Goal: Information Seeking & Learning: Learn about a topic

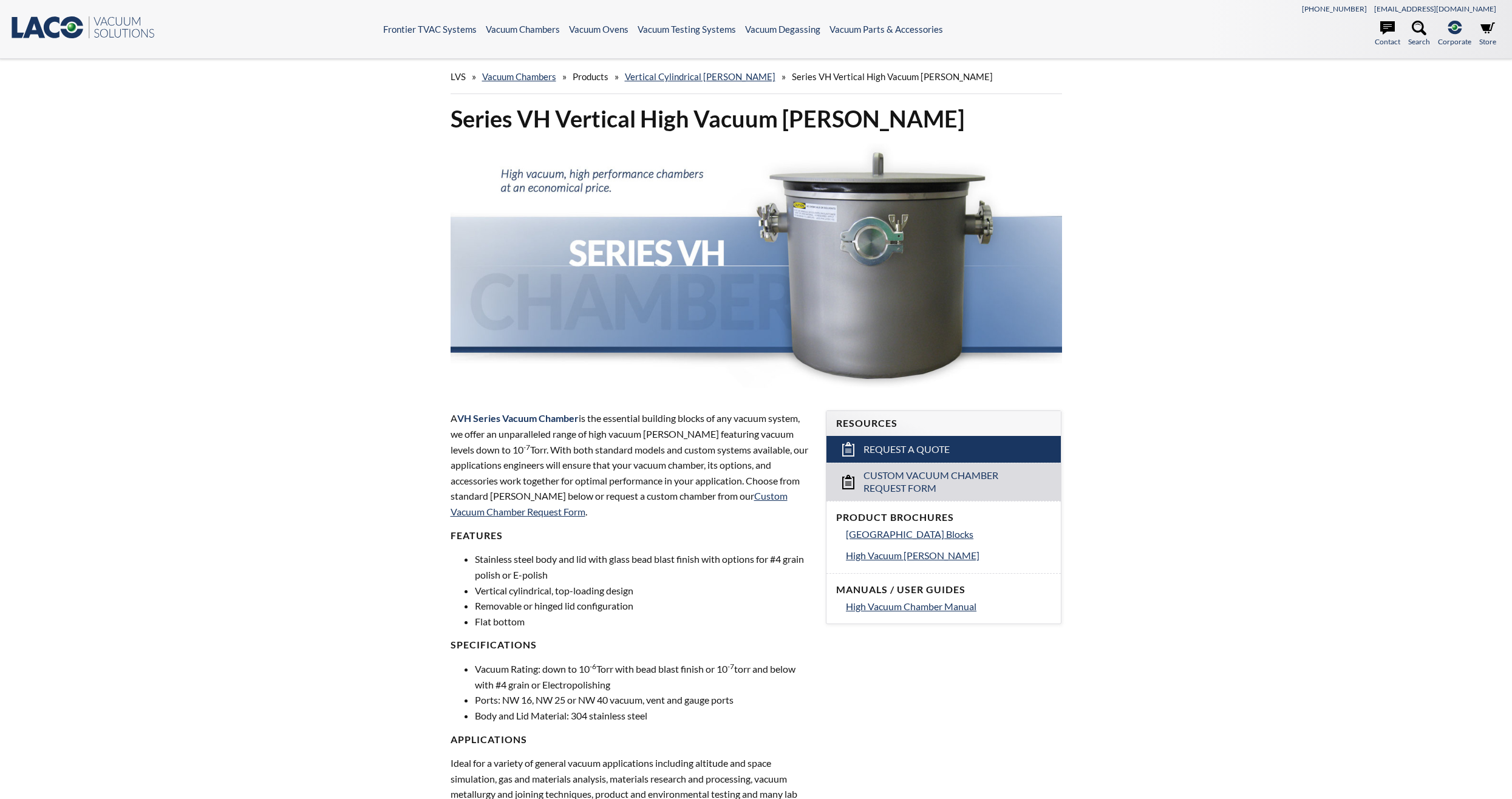
select select "Widżet języka Tłumacza"
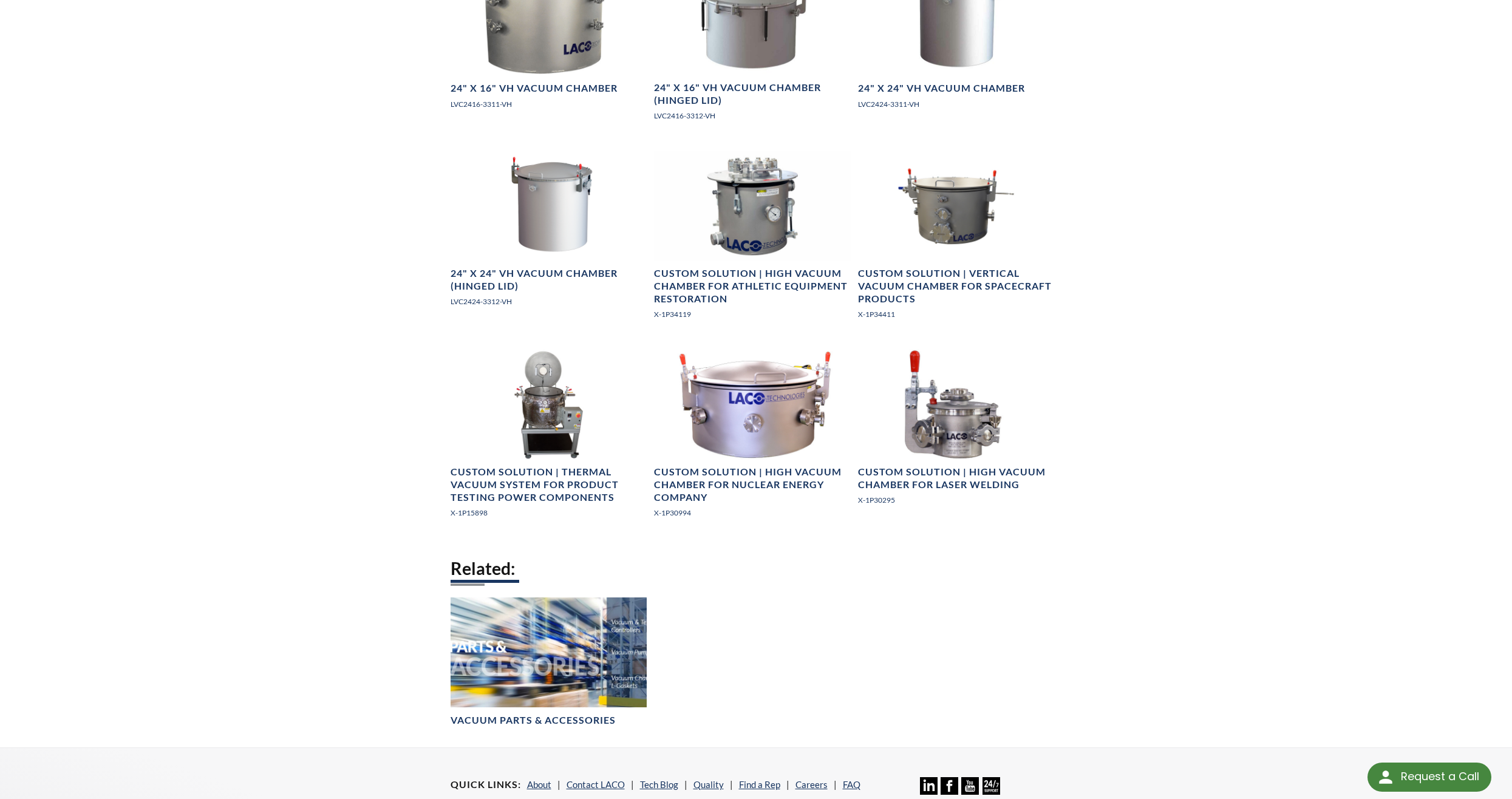
scroll to position [1700, 0]
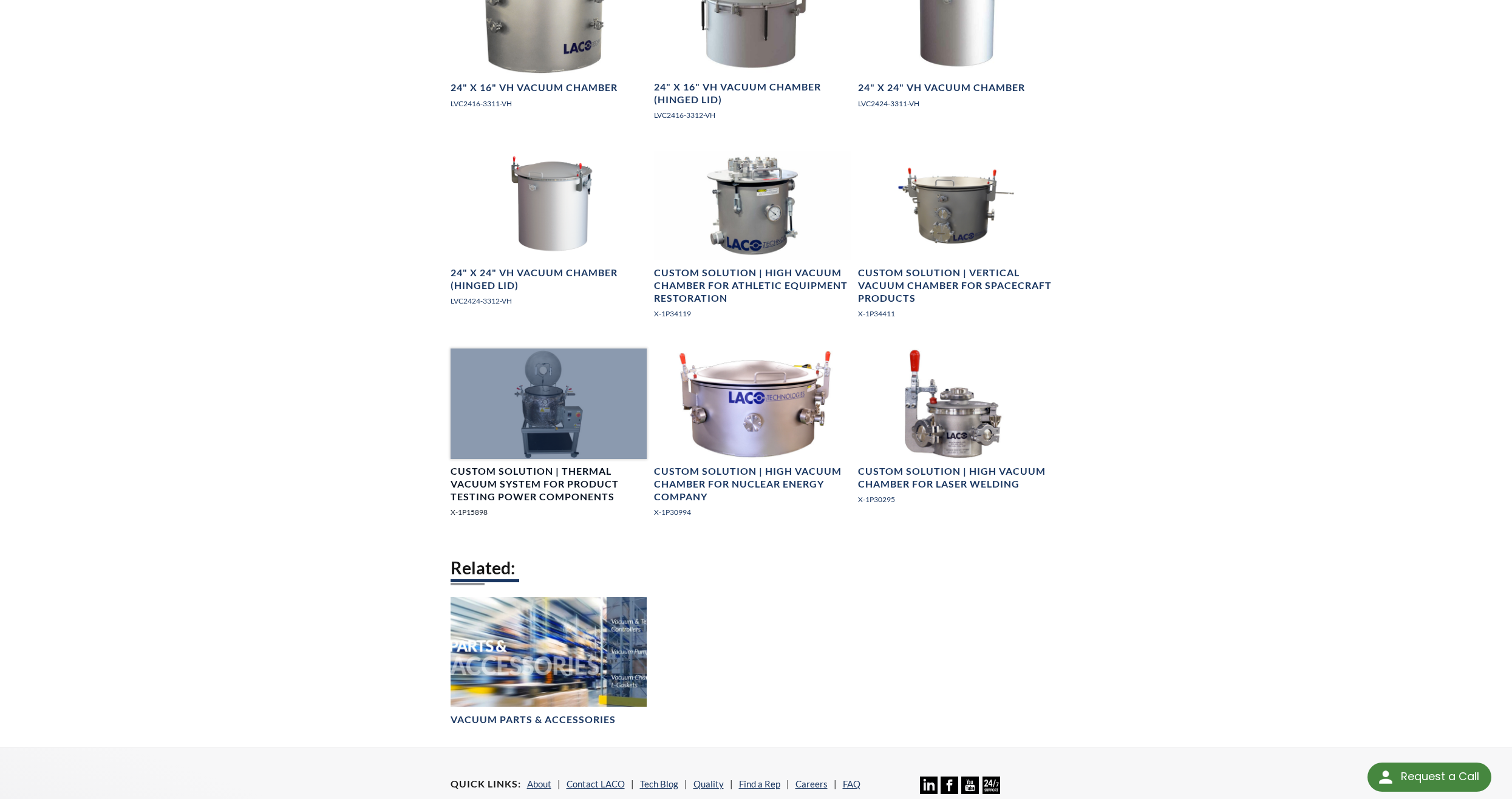
click at [551, 449] on div at bounding box center [549, 404] width 197 height 111
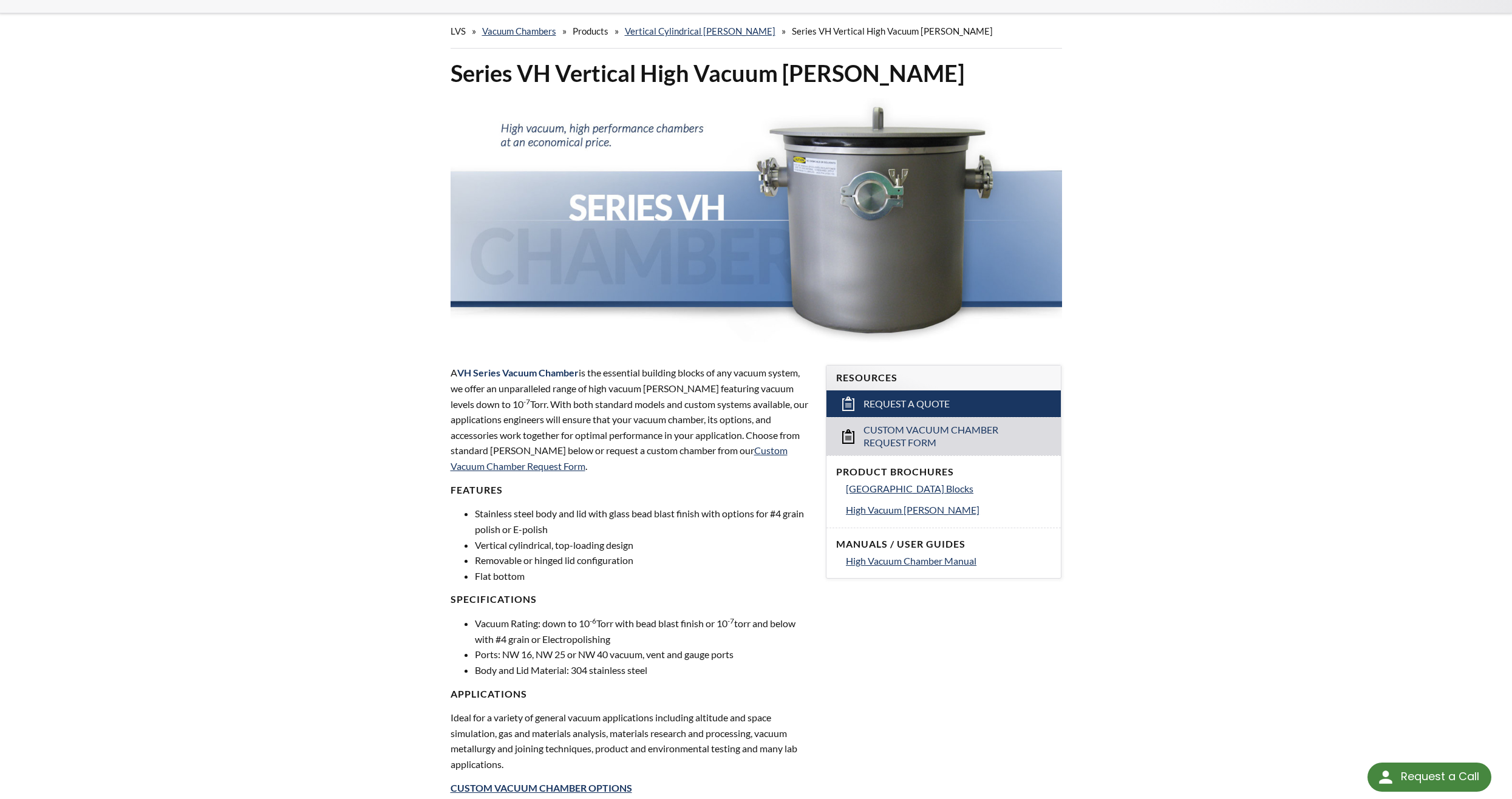
scroll to position [0, 0]
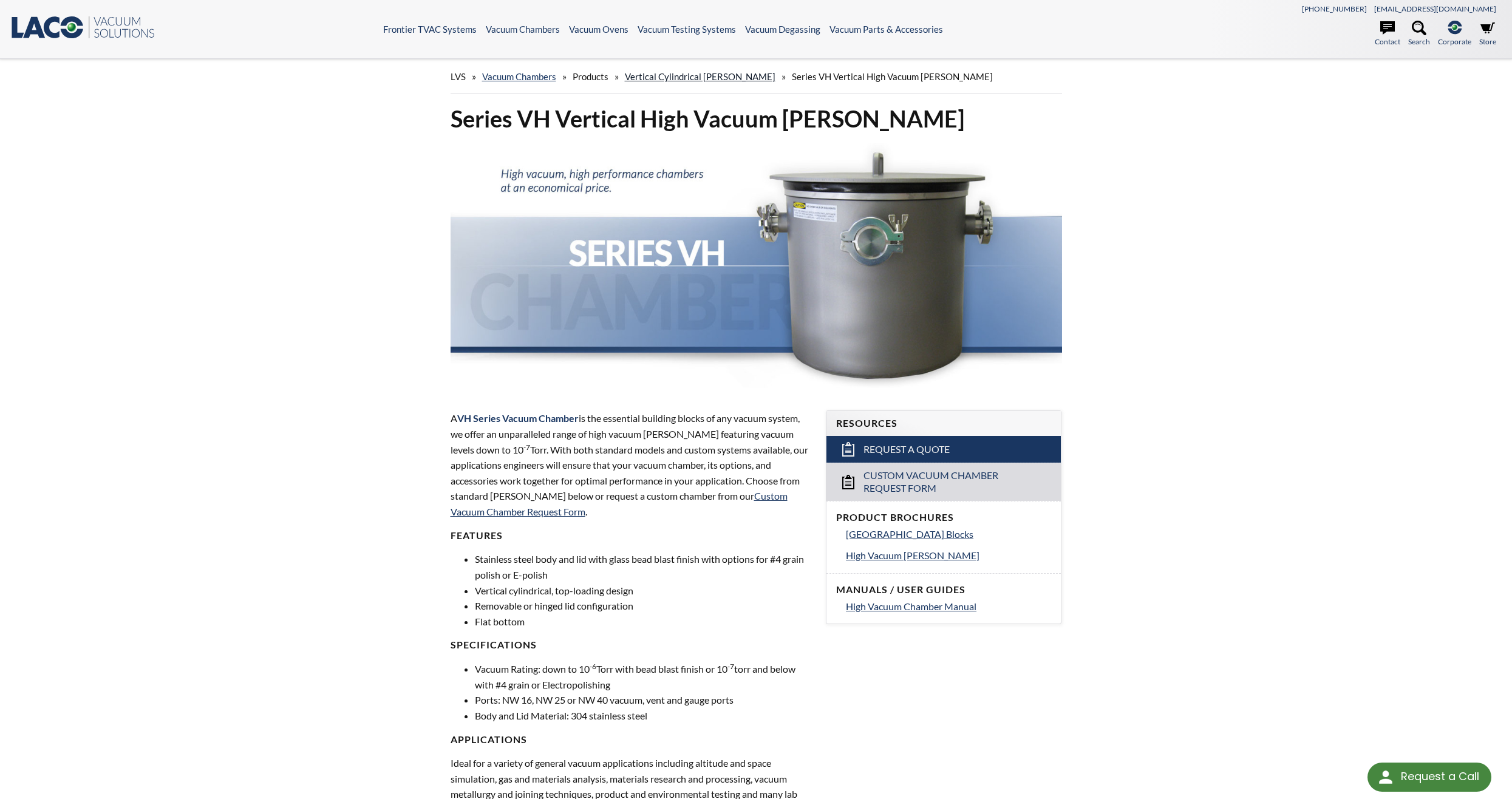
click at [677, 75] on link "Vertical Cylindrical [PERSON_NAME]" at bounding box center [700, 76] width 151 height 11
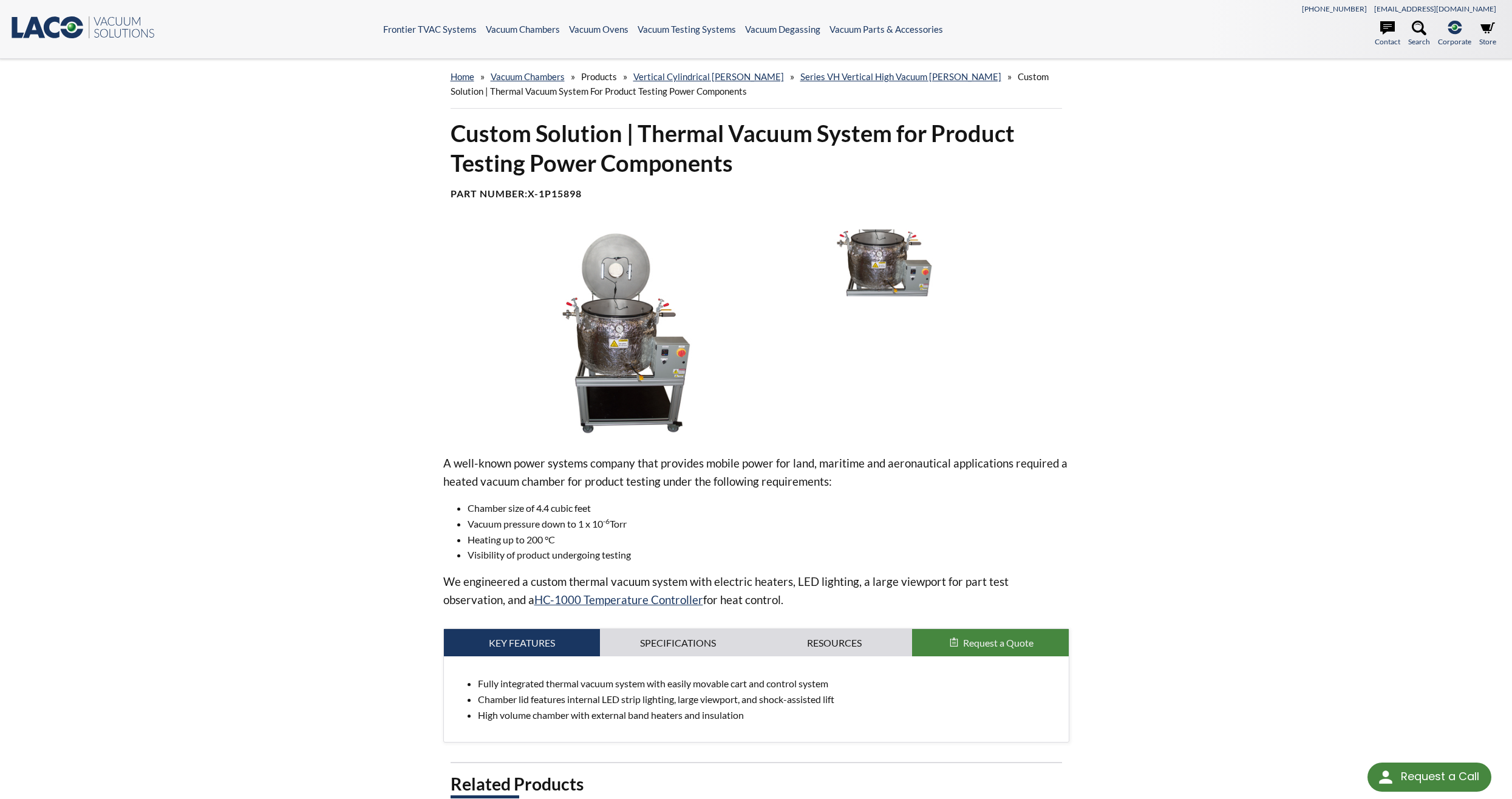
click at [622, 368] on img at bounding box center [626, 332] width 366 height 205
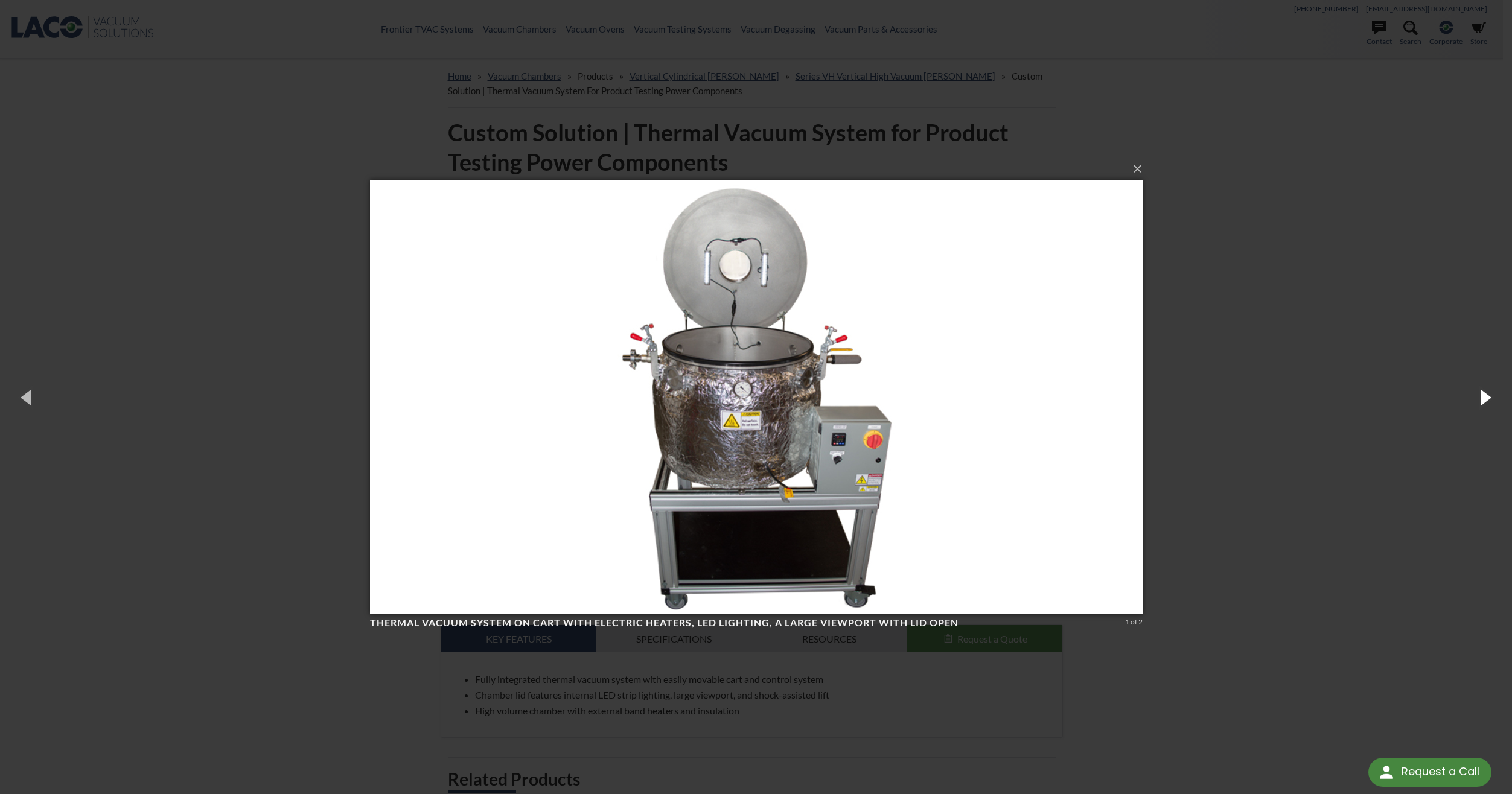
click at [1489, 393] on button "button" at bounding box center [1485, 397] width 54 height 67
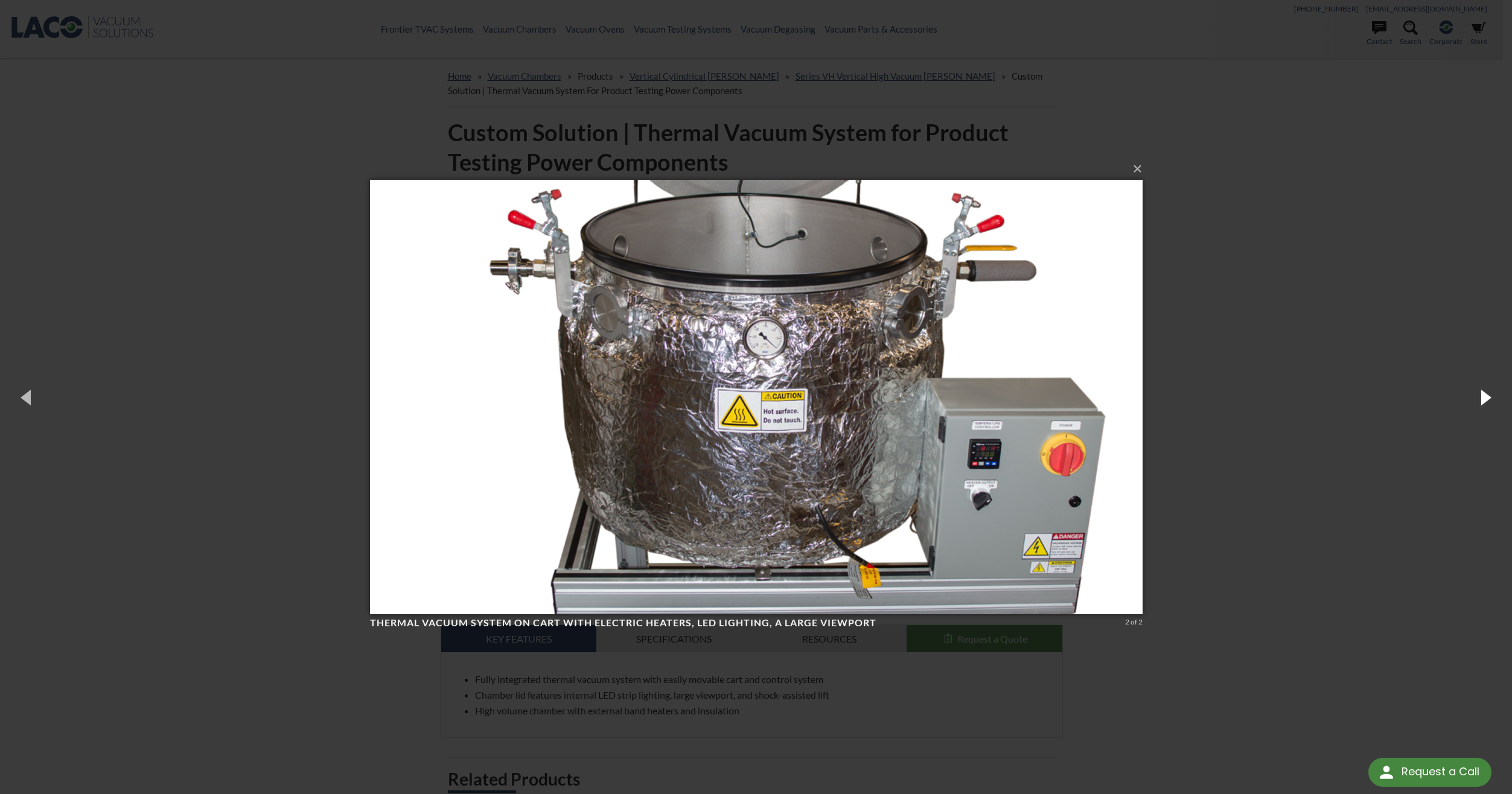
click at [1484, 401] on button "button" at bounding box center [1485, 397] width 54 height 67
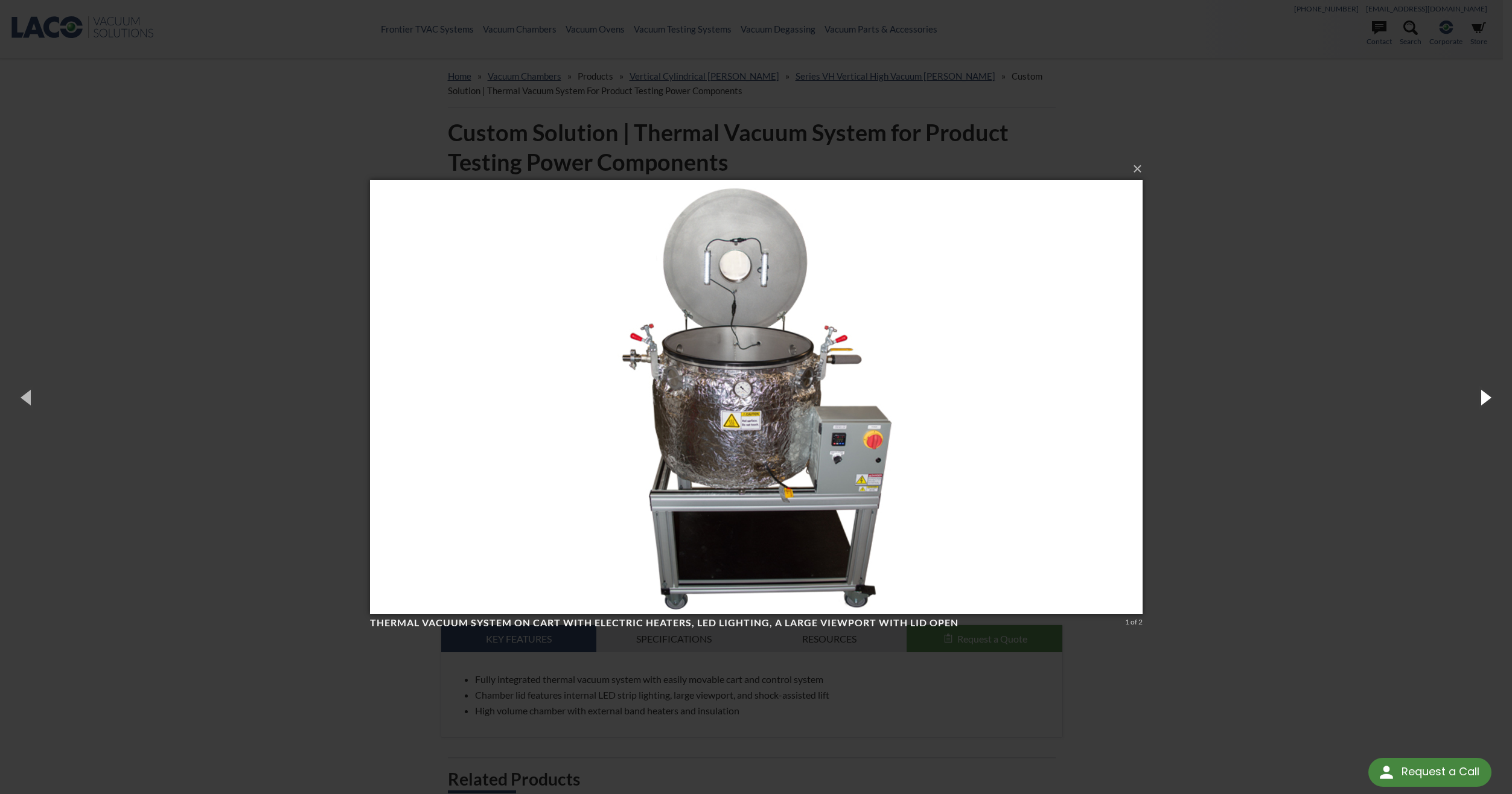
click at [1484, 401] on button "button" at bounding box center [1485, 397] width 54 height 67
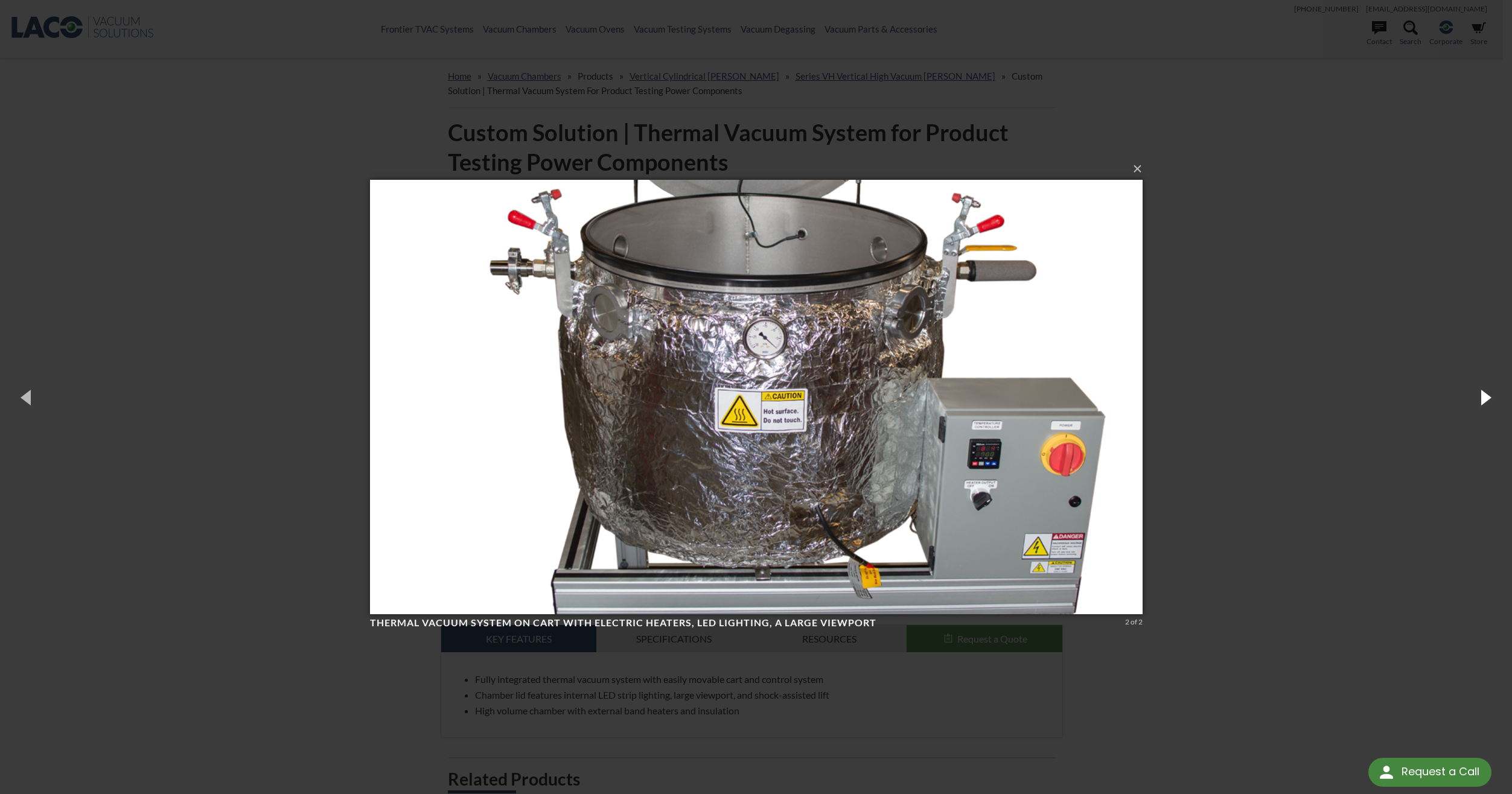
click at [1484, 401] on button "button" at bounding box center [1485, 397] width 54 height 67
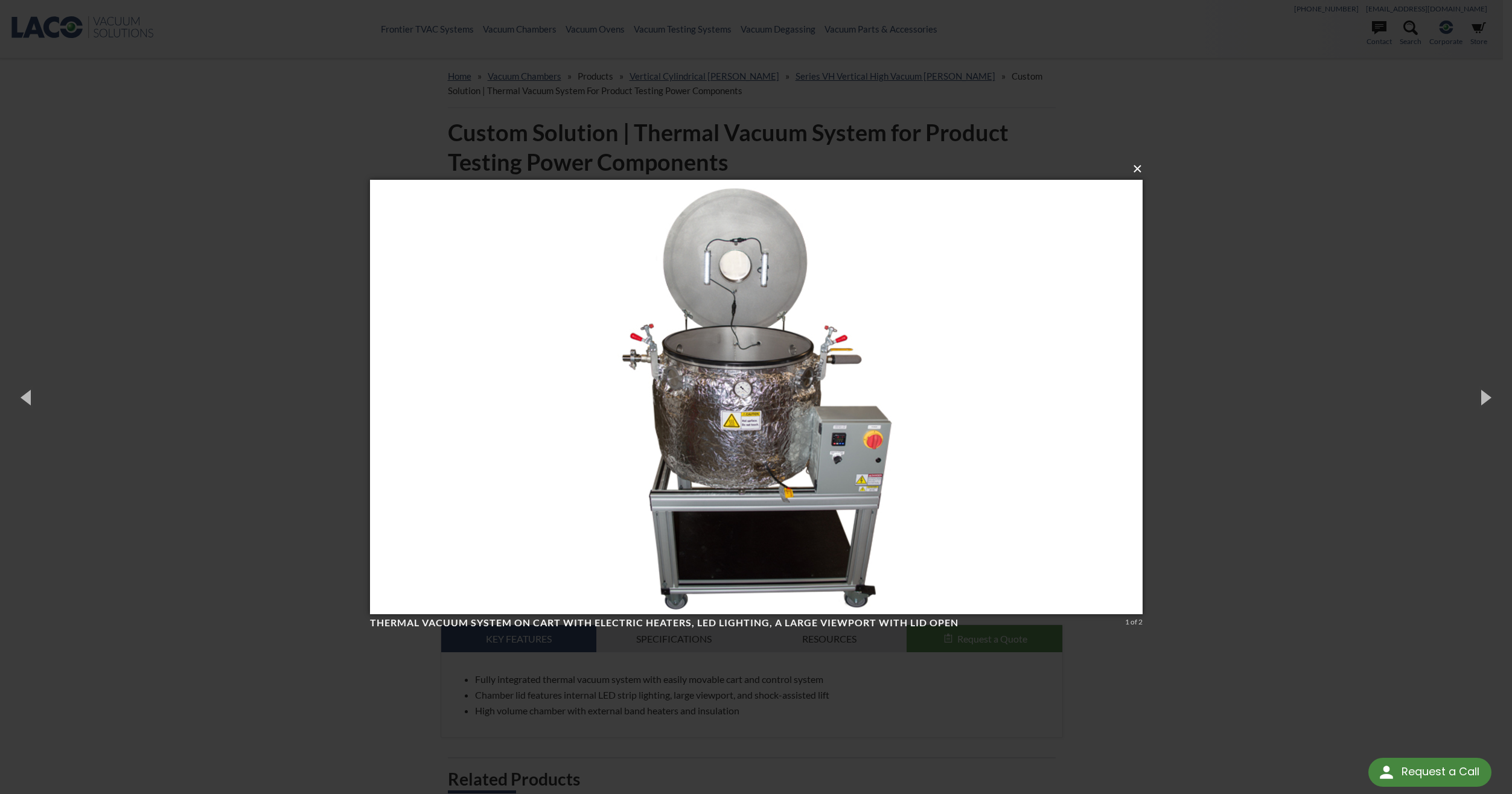
click at [1139, 169] on button "×" at bounding box center [760, 169] width 773 height 26
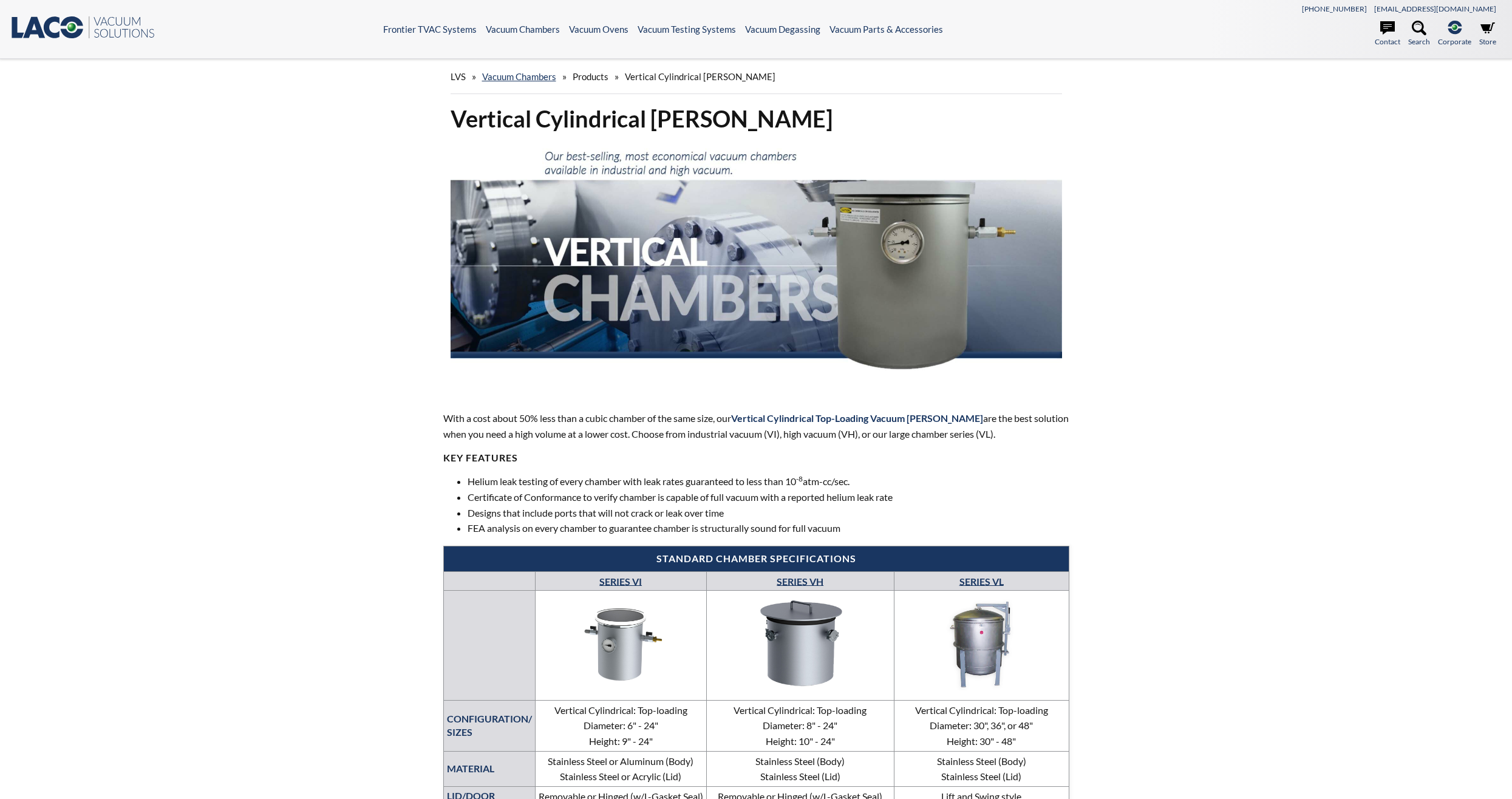
select select "Widżet języka Tłumacza"
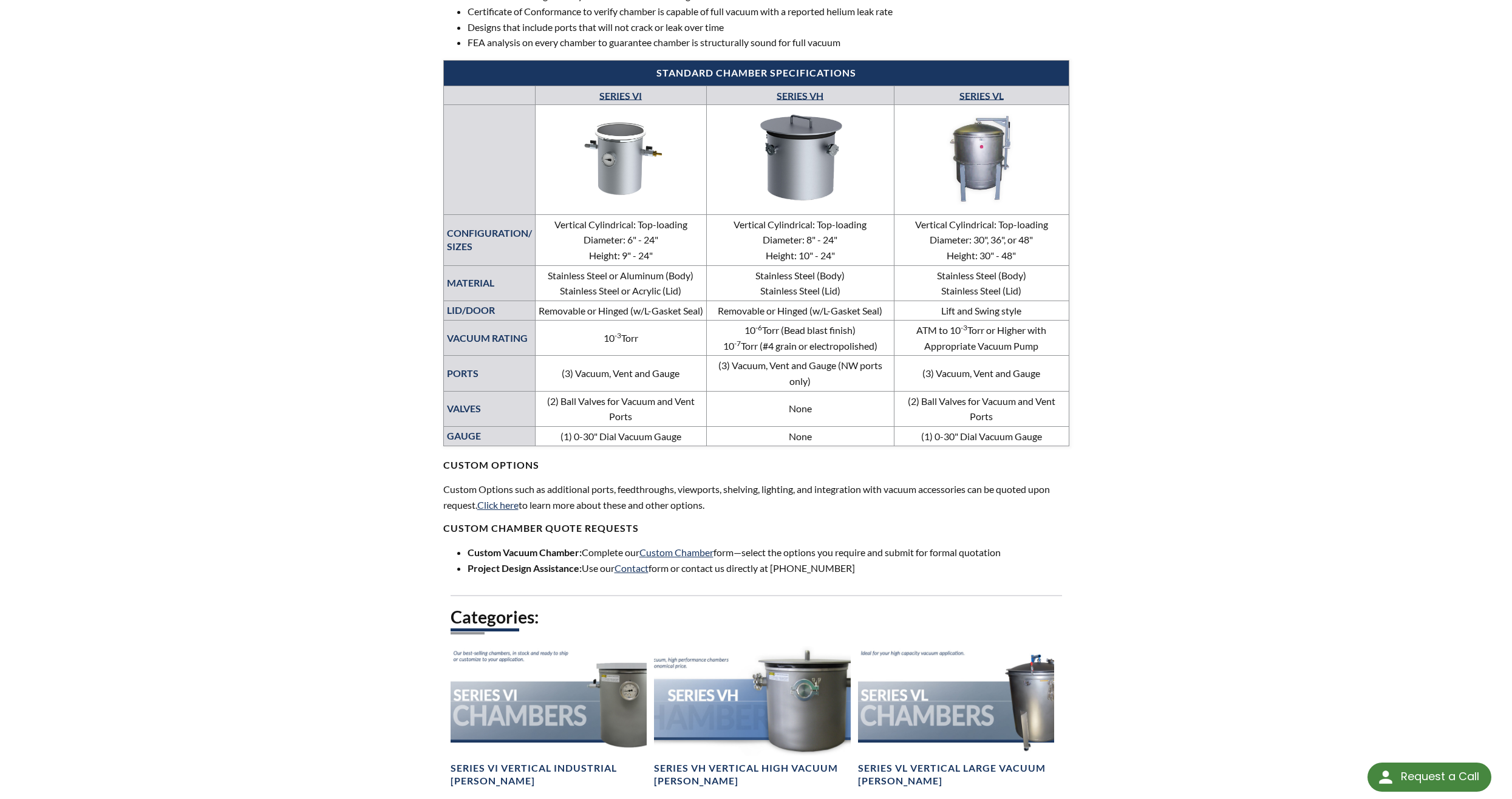
scroll to position [425, 0]
